Goal: Contribute content: Add original content to the website for others to see

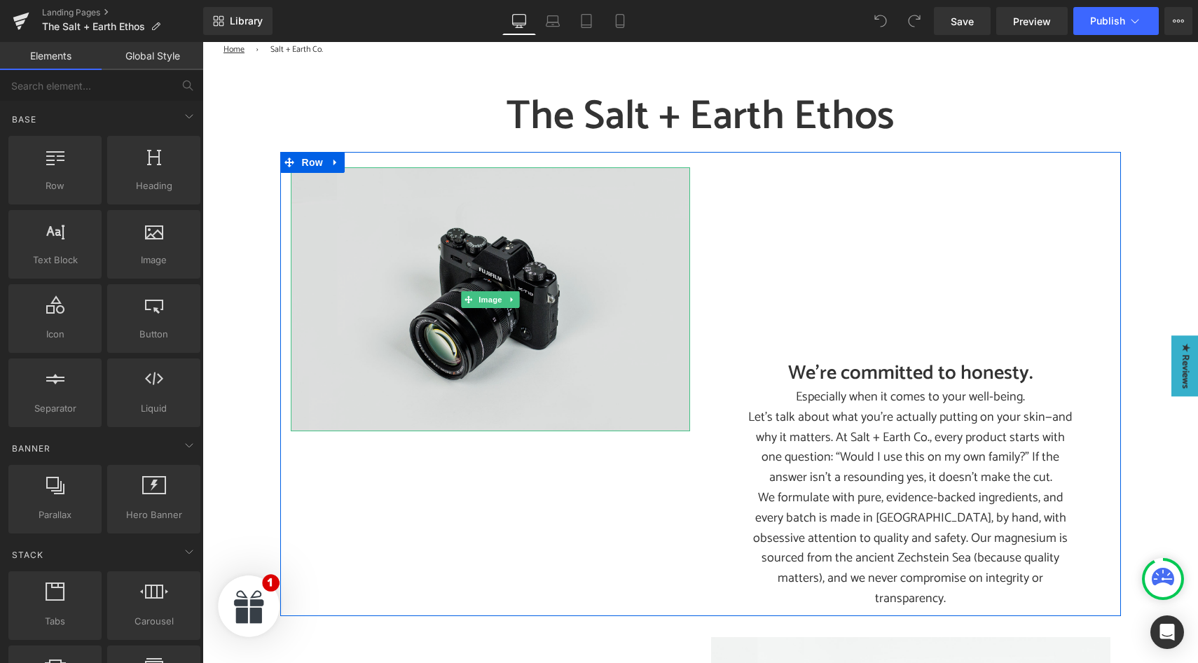
scroll to position [106, 0]
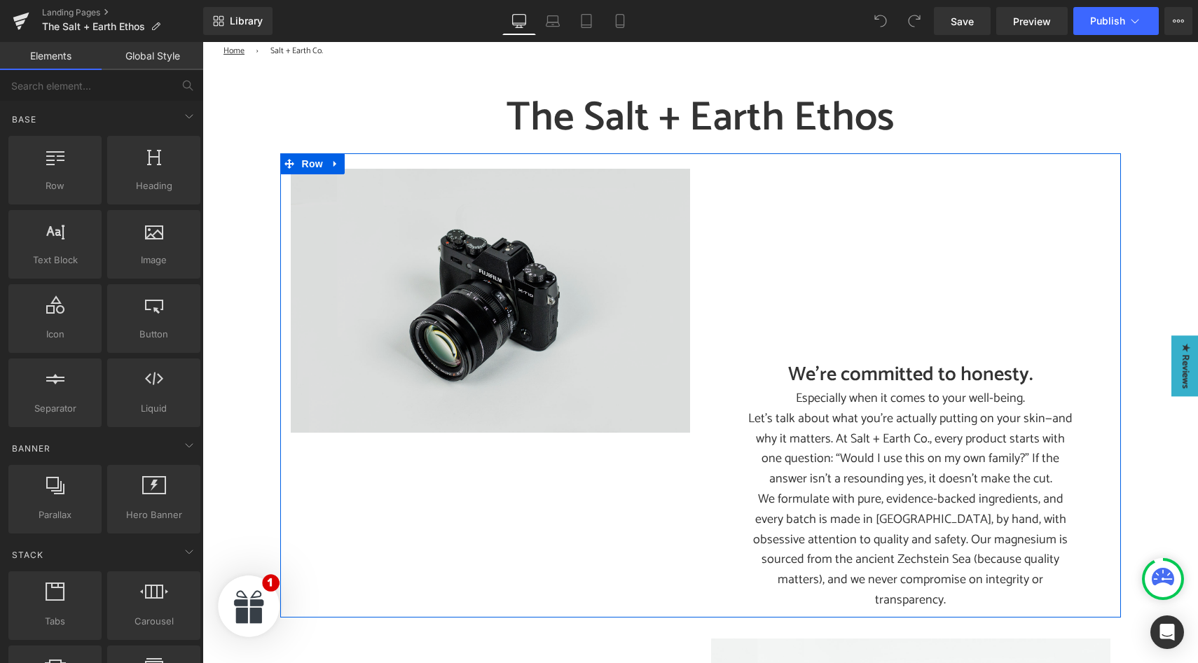
click at [479, 353] on img at bounding box center [490, 301] width 399 height 265
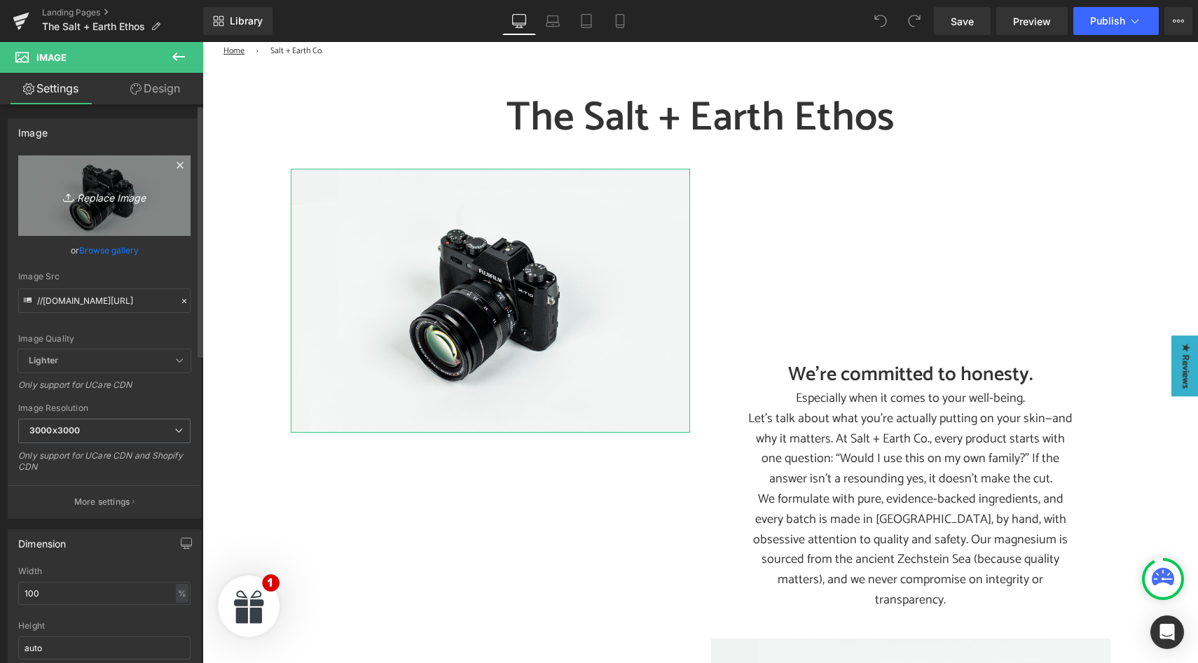
click at [114, 202] on icon "Replace Image" at bounding box center [104, 196] width 112 height 18
type input "C:\fakepath\The Salty Ethos- Magnesium Cream.jpg"
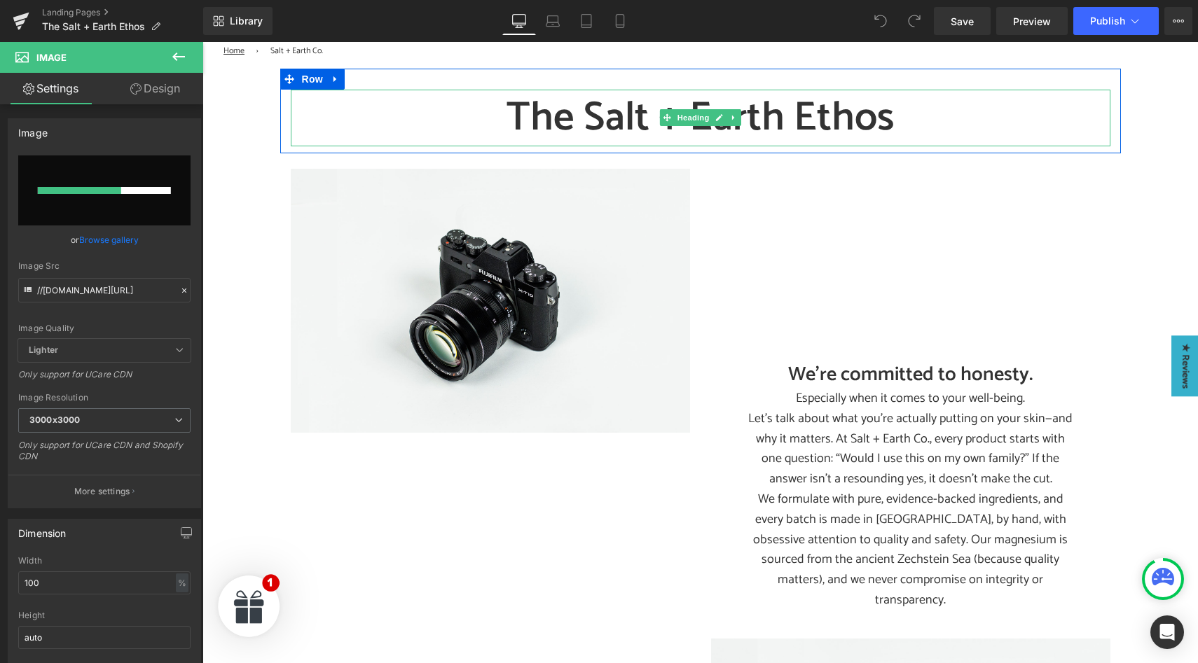
click at [772, 120] on h1 "The Salt + Earth Ethos" at bounding box center [701, 118] width 820 height 57
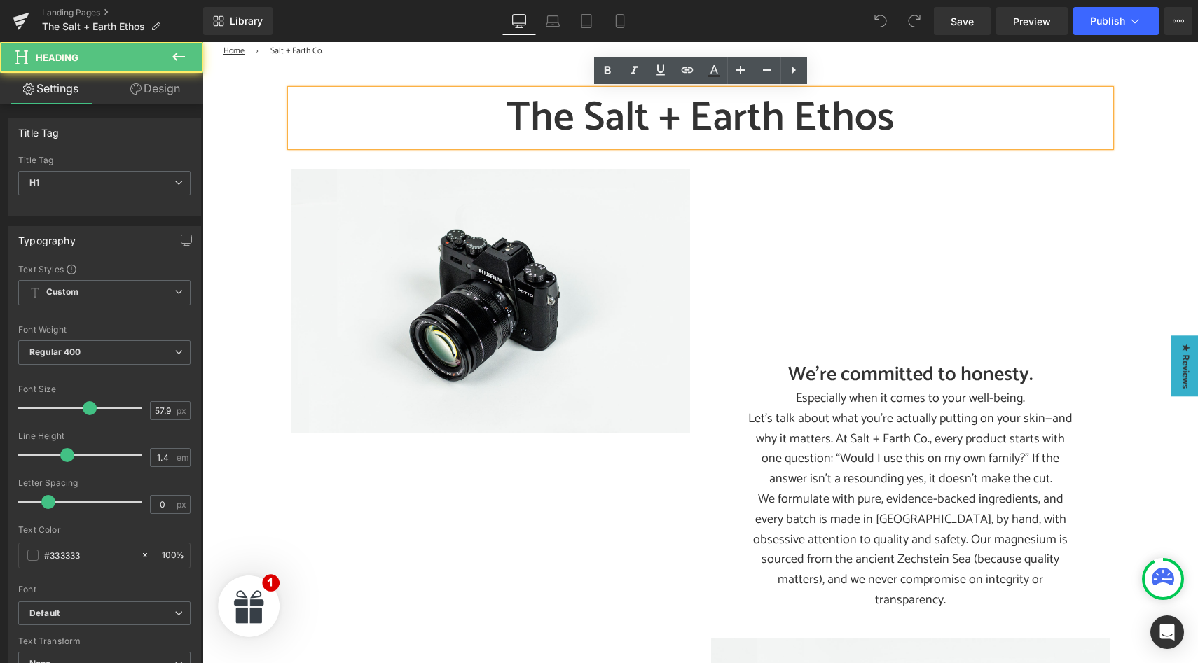
click at [780, 121] on h1 "The Salt + Earth Ethos" at bounding box center [701, 118] width 820 height 57
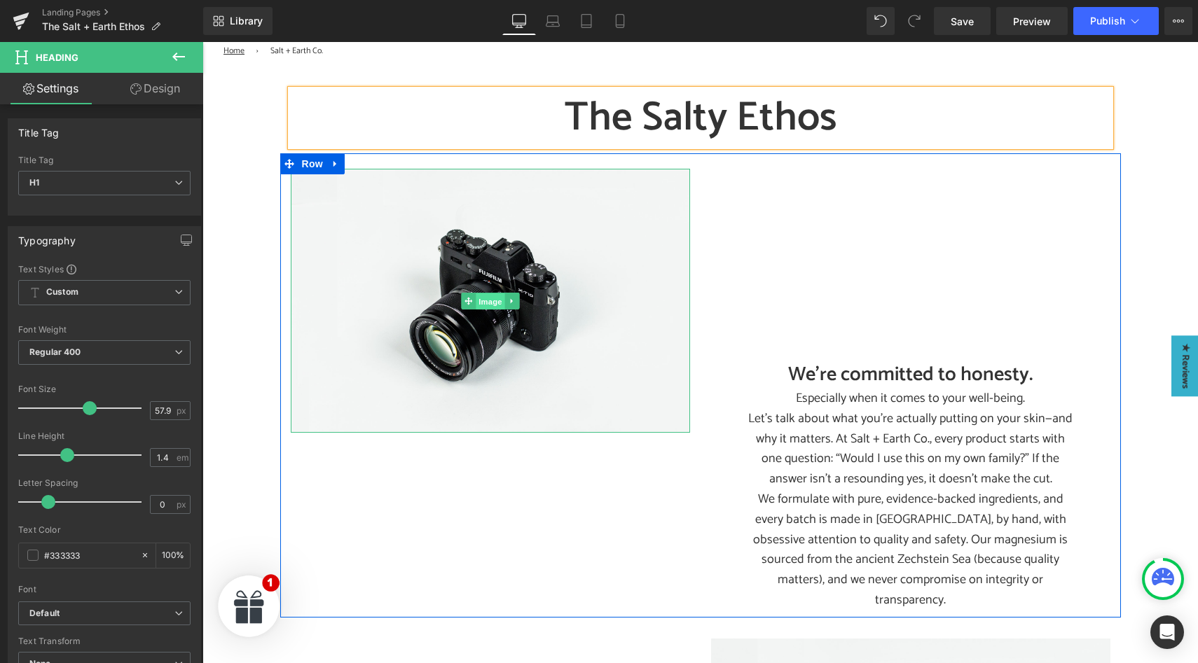
click at [490, 301] on span "Image" at bounding box center [490, 301] width 29 height 17
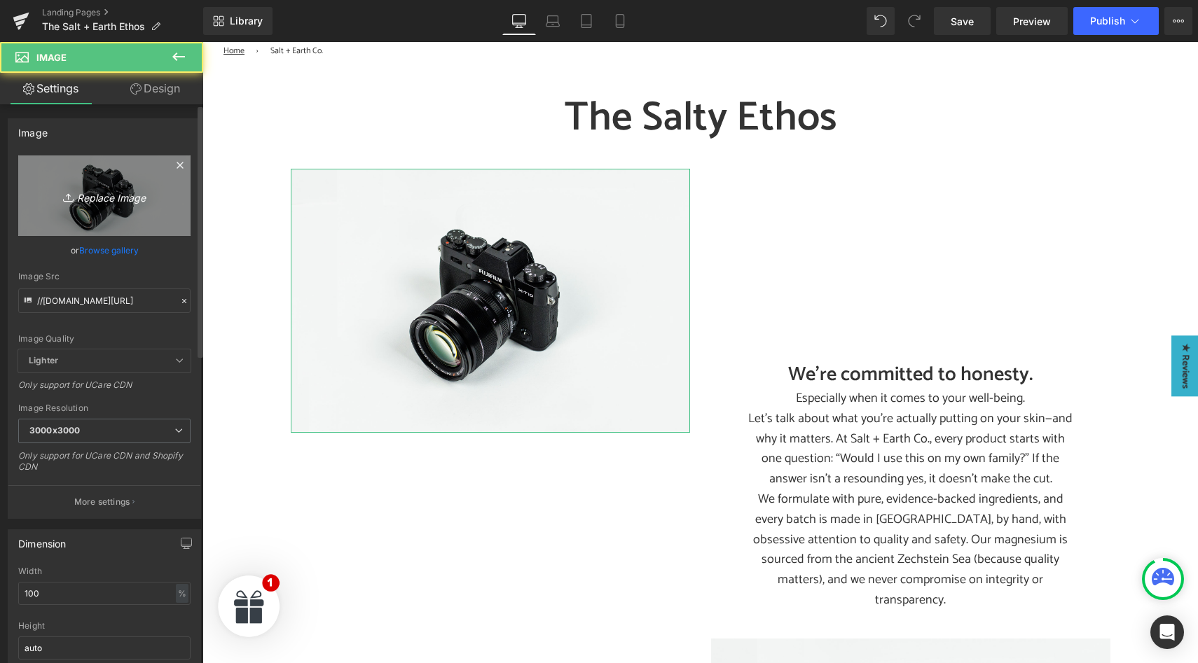
click at [122, 190] on icon "Replace Image" at bounding box center [104, 196] width 112 height 18
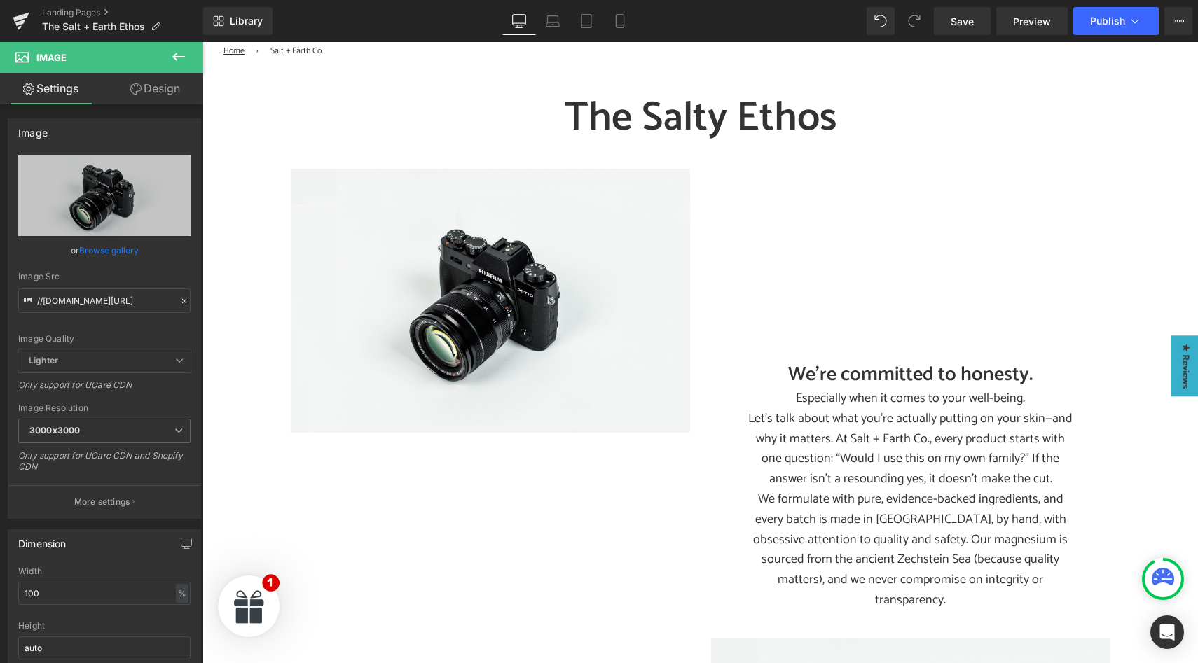
type input "C:\fakepath\The Salty Ethos- Magnesium Cream.jpg"
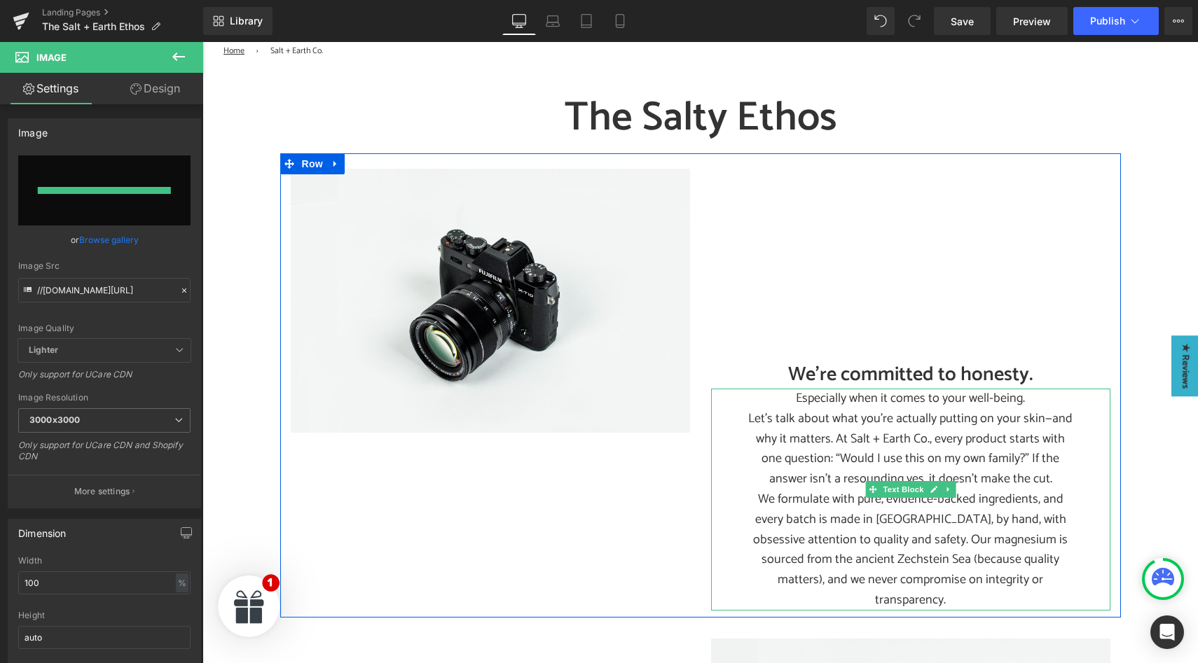
type input "[URL][DOMAIN_NAME]"
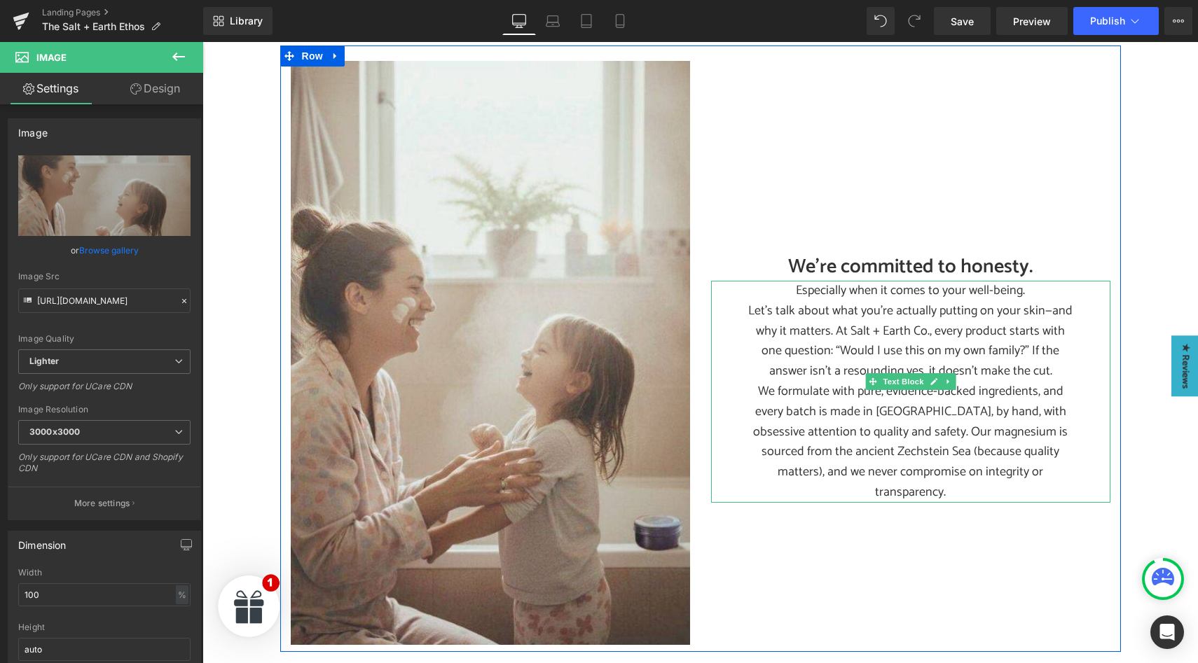
scroll to position [216, 0]
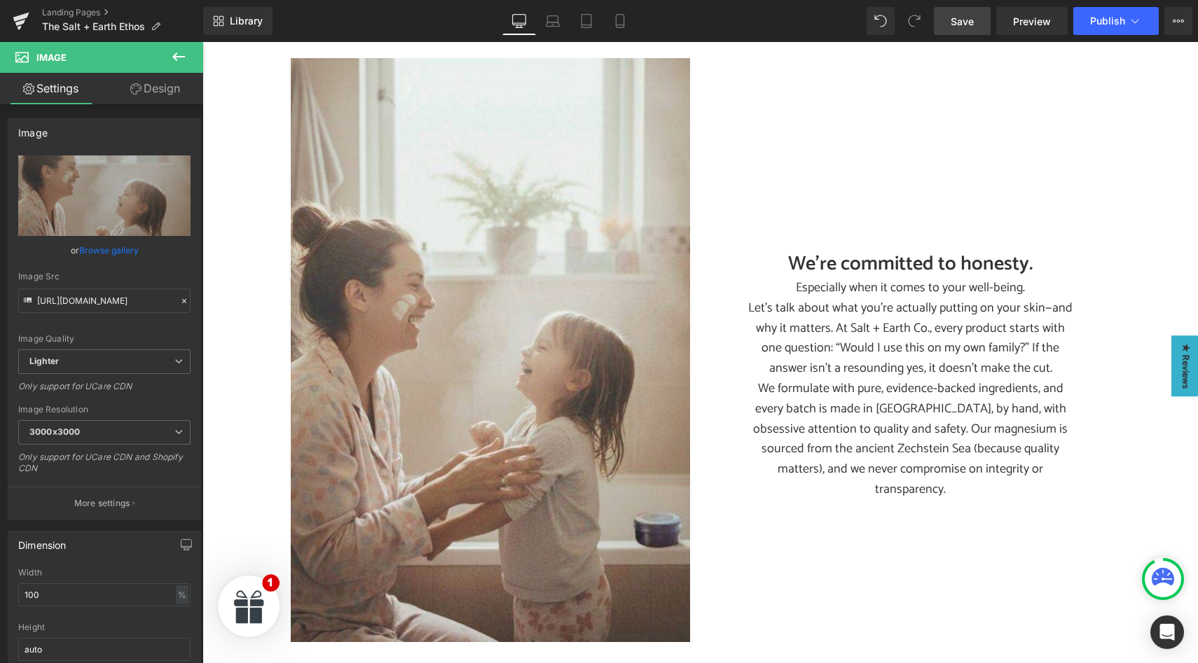
click at [956, 21] on span "Save" at bounding box center [962, 21] width 23 height 15
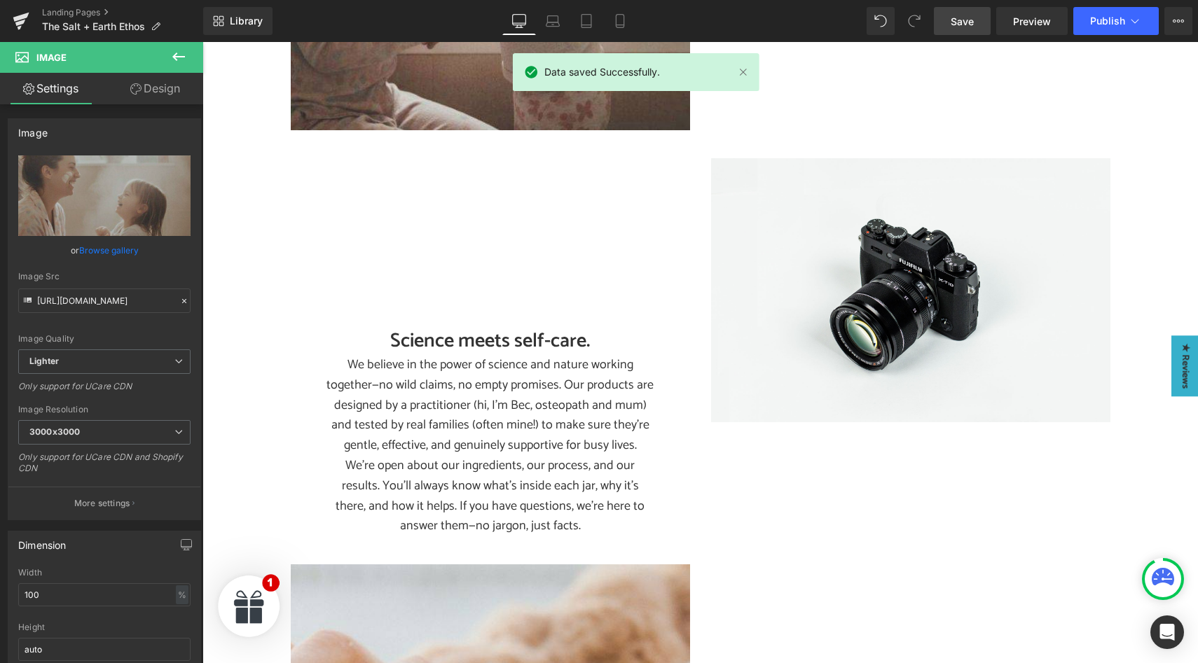
scroll to position [730, 0]
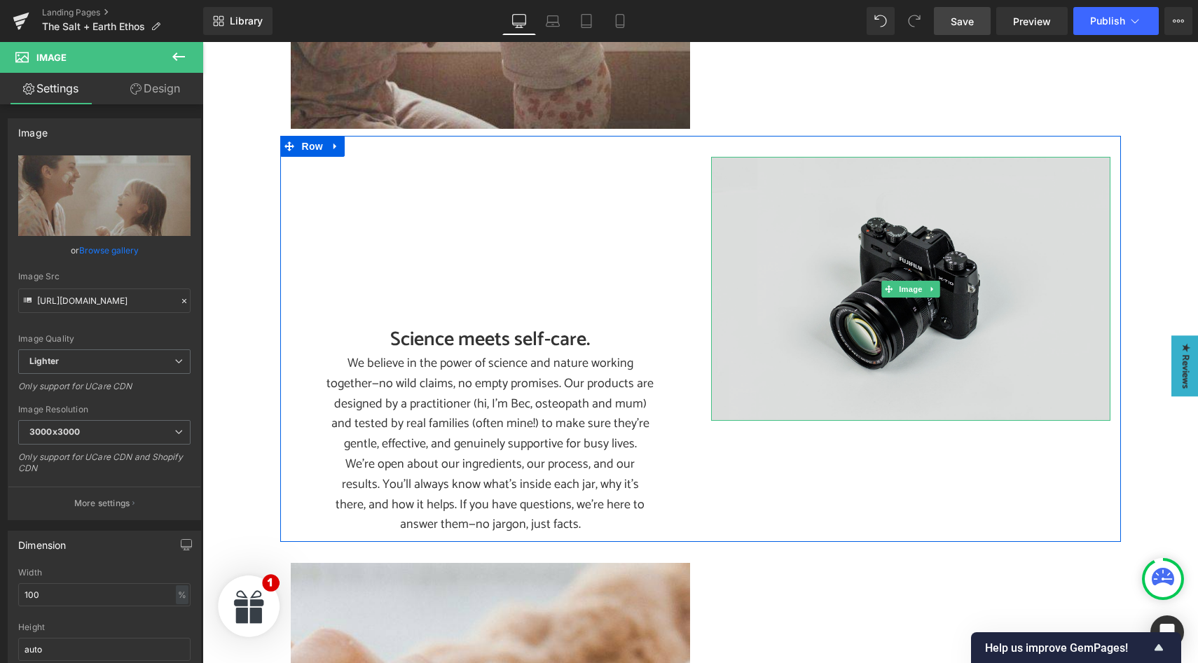
drag, startPoint x: 903, startPoint y: 296, endPoint x: 871, endPoint y: 297, distance: 32.2
click at [903, 297] on span "Image" at bounding box center [910, 289] width 29 height 17
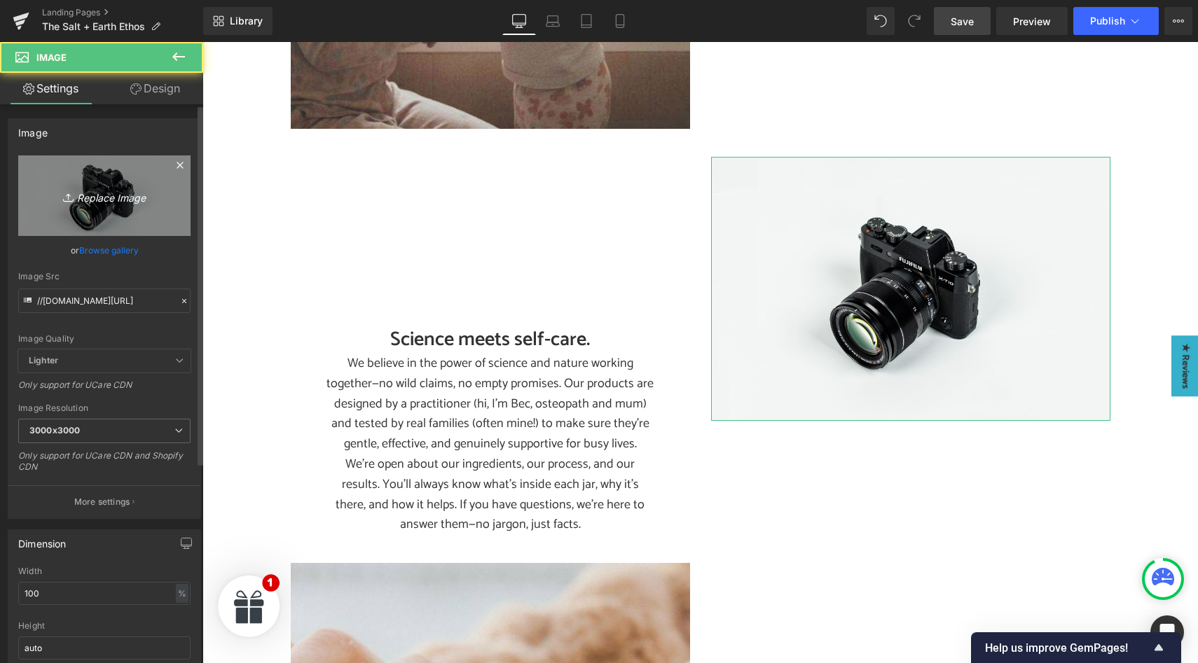
click at [127, 198] on icon "Replace Image" at bounding box center [104, 196] width 112 height 18
type input "C:\fakepath\Our Salty Ethos- sustainable.jpg"
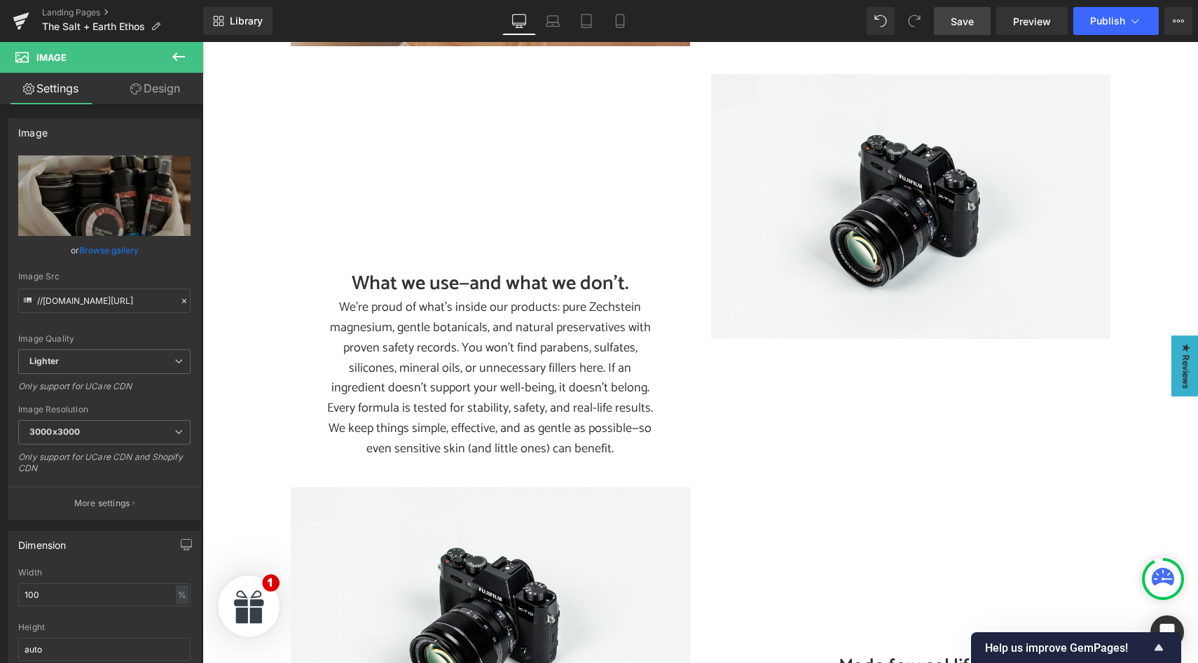
scroll to position [2065, 0]
